Goal: Information Seeking & Learning: Learn about a topic

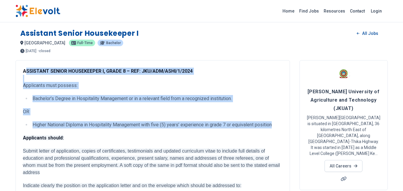
drag, startPoint x: 24, startPoint y: 69, endPoint x: 280, endPoint y: 121, distance: 260.8
click at [280, 121] on div "ASSISTANT SENIOR HOUSEKEEPER I, GRADE 8 – REF: JKU/ADM/ASHI/1/2024 Applicants m…" at bounding box center [153, 168] width 260 height 201
copy div "SSISTANT SENIOR HOUSEKEEPER I, GRADE 8 – REF: JKU/ADM/ASHI/1/2024 Applicants mu…"
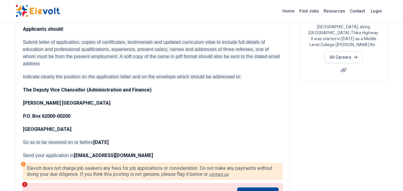
scroll to position [119, 0]
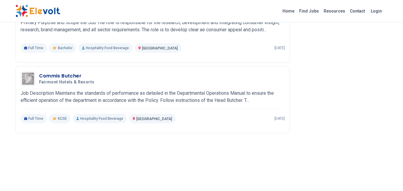
scroll to position [418, 0]
